Goal: Task Accomplishment & Management: Use online tool/utility

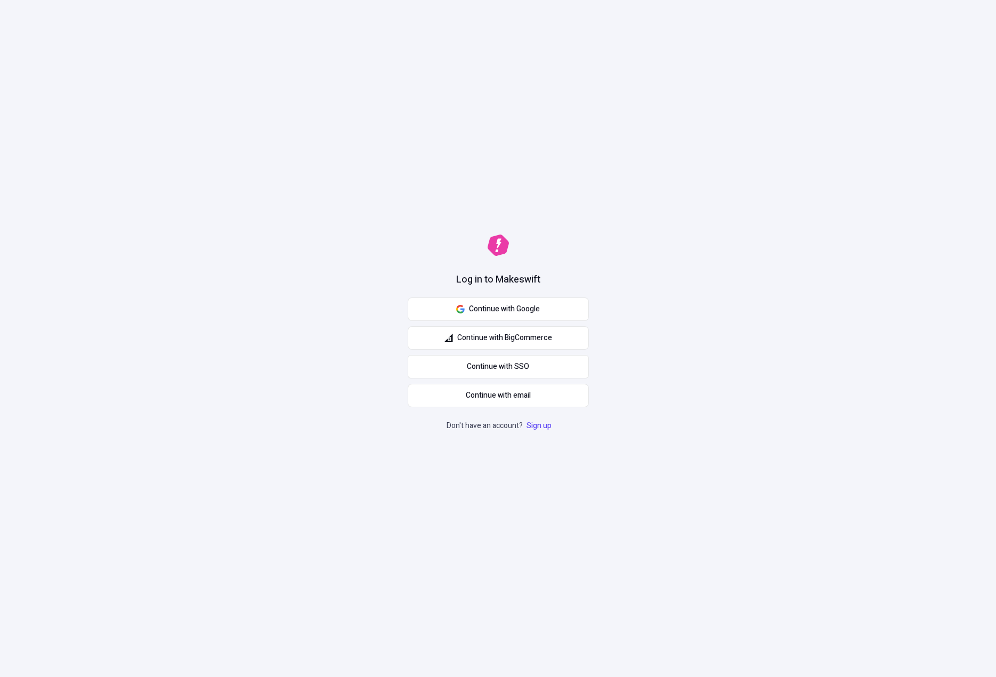
click at [536, 293] on div "Log in to Makeswift Continue with Google Continue with BigCommerce Continue wit…" at bounding box center [498, 338] width 996 height 677
click at [540, 312] on button "Continue with Google" at bounding box center [498, 308] width 181 height 23
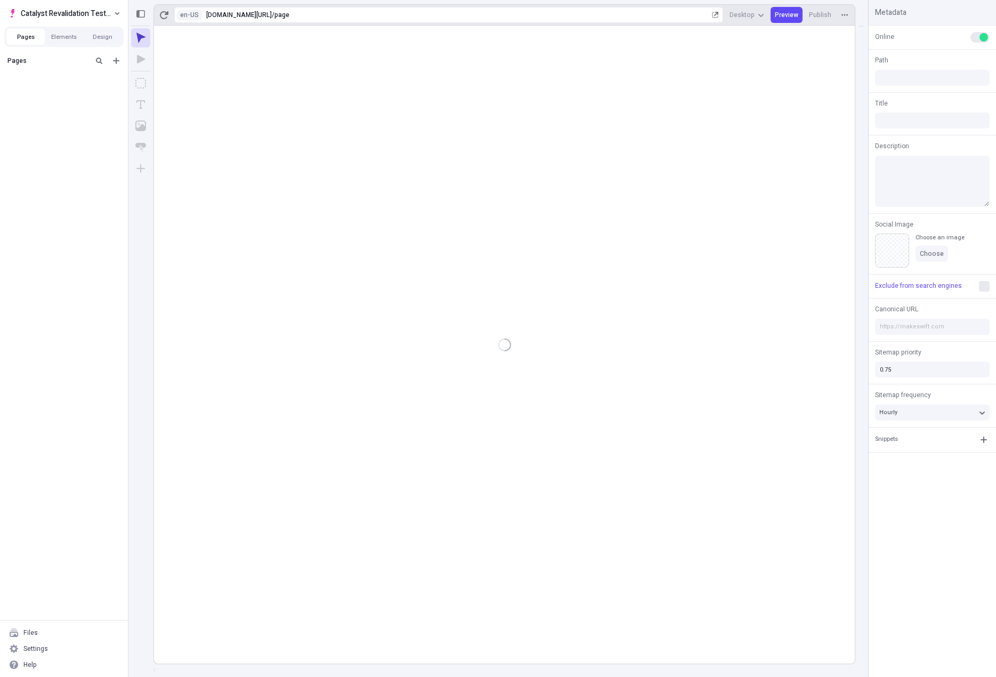
type input "/page"
click at [84, 8] on span "Catalyst Revalidation Testing" at bounding box center [66, 13] width 91 height 13
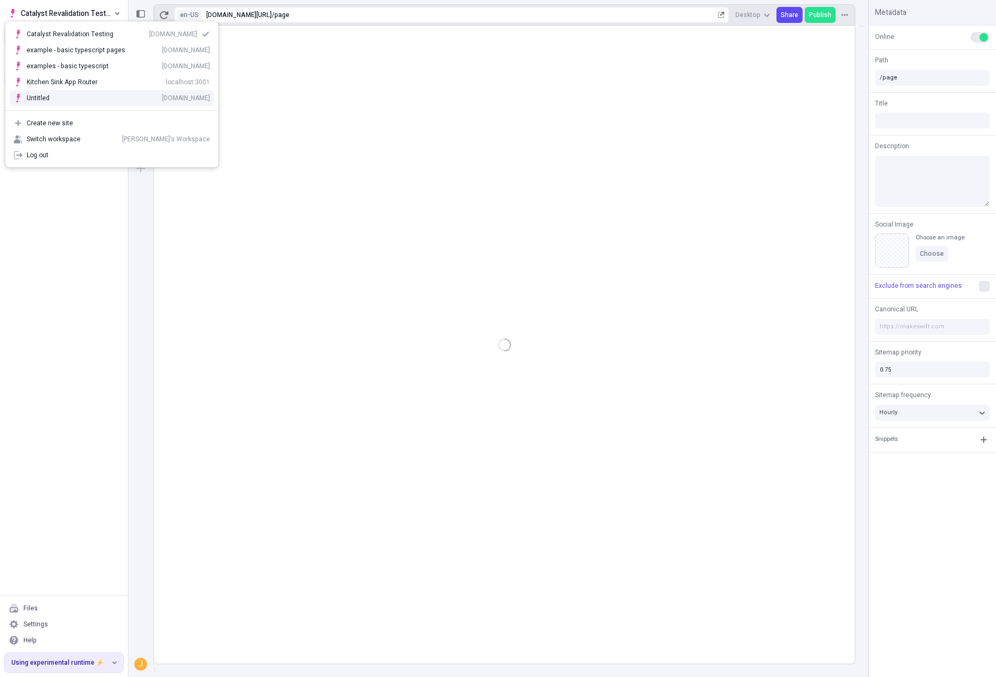
click at [98, 99] on div "Untitled p1lfi6lc3nd.staging.makeswift.site" at bounding box center [118, 98] width 183 height 9
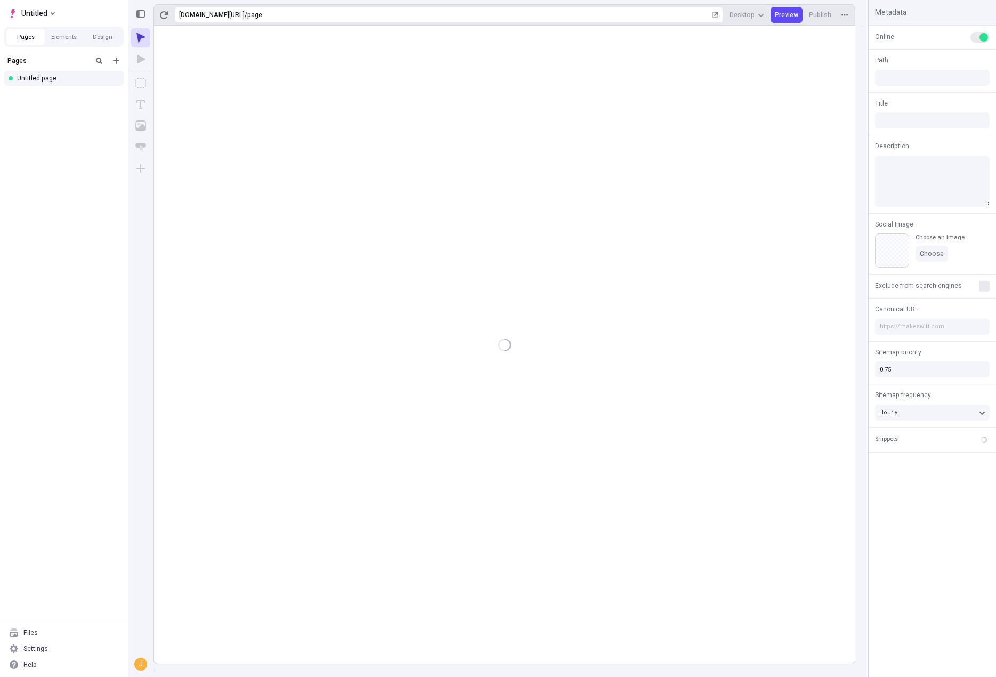
type input "/page"
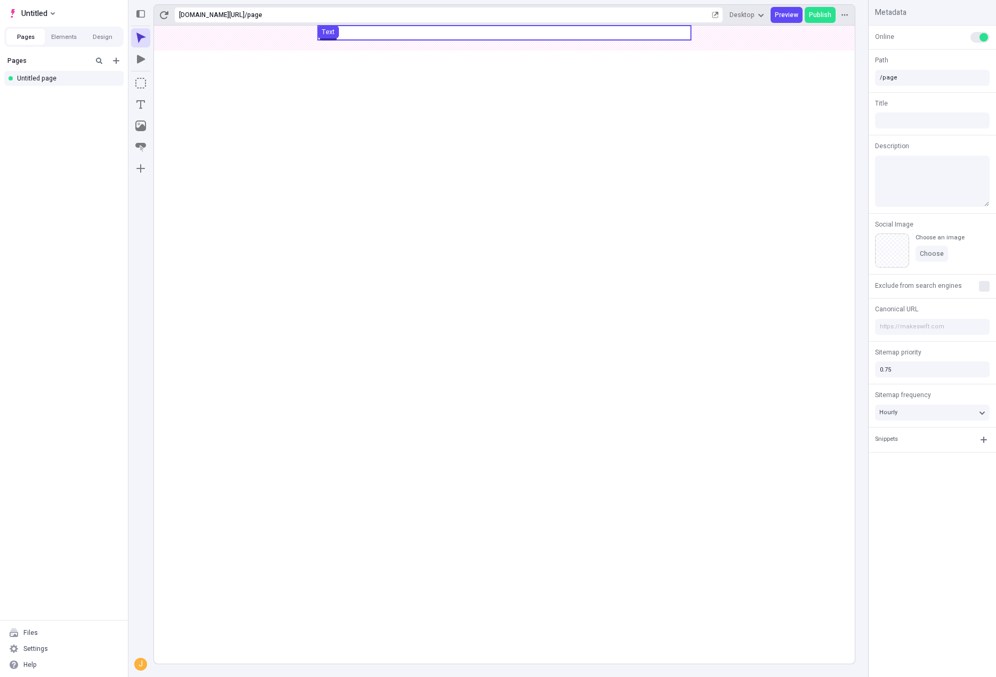
click at [444, 38] on use at bounding box center [504, 33] width 373 height 14
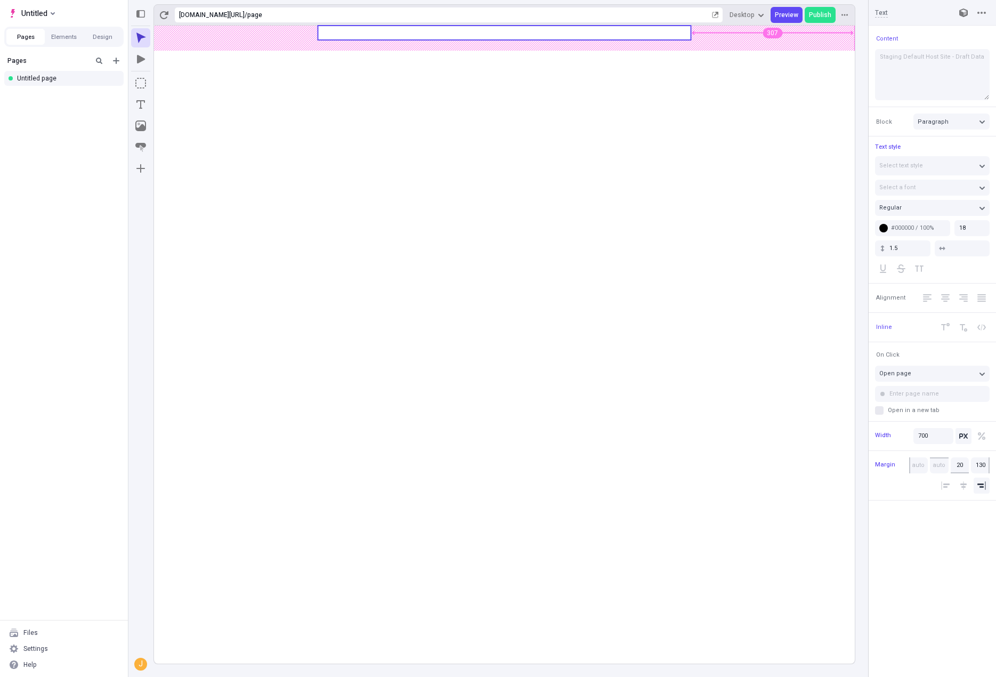
click at [547, 30] on body "Untitled Pages Elements Design Pages Untitled page Files Settings Help https://…" at bounding box center [498, 338] width 996 height 677
type input "110"
click at [621, 140] on rect at bounding box center [504, 345] width 701 height 638
